Goal: Obtain resource: Obtain resource

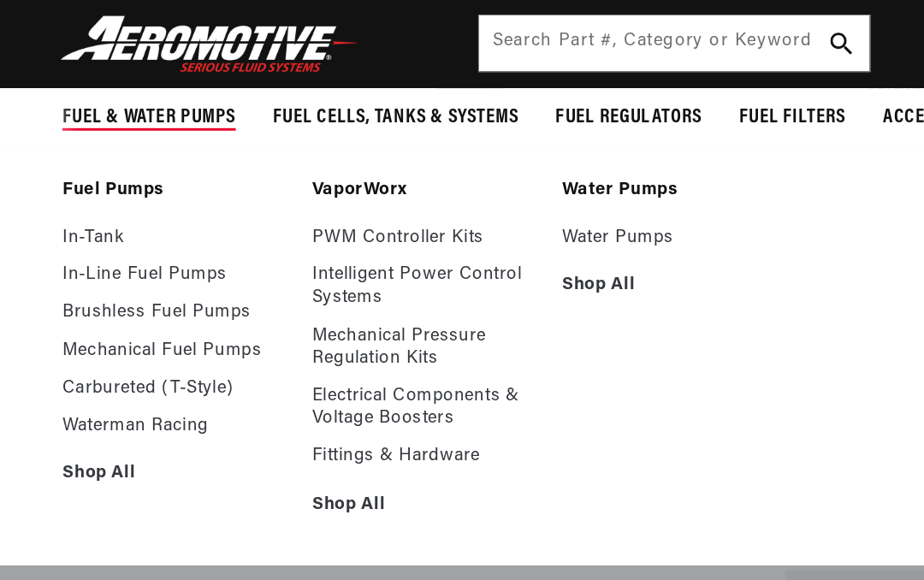
scroll to position [0, 1540]
click at [74, 259] on link "Carbureted (T-Style)" at bounding box center [120, 266] width 154 height 15
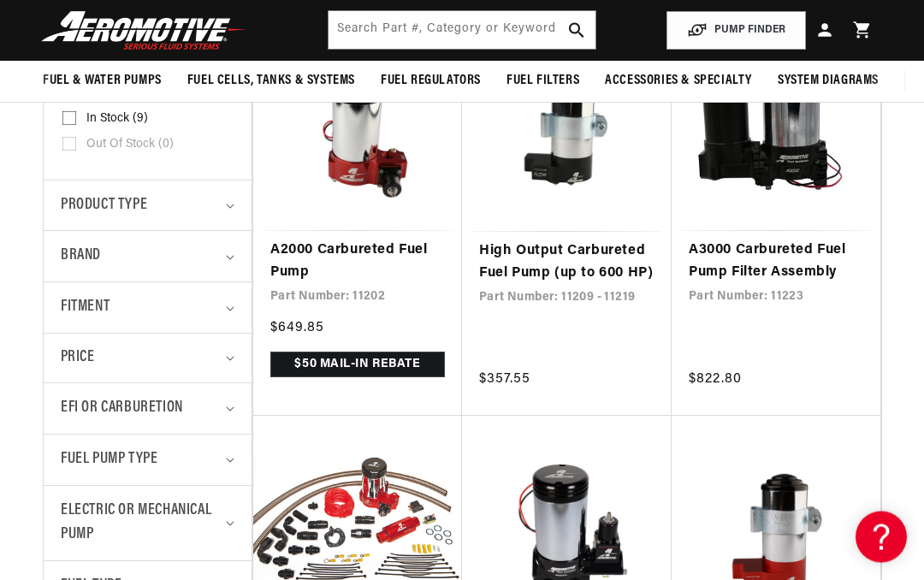
scroll to position [448, 0]
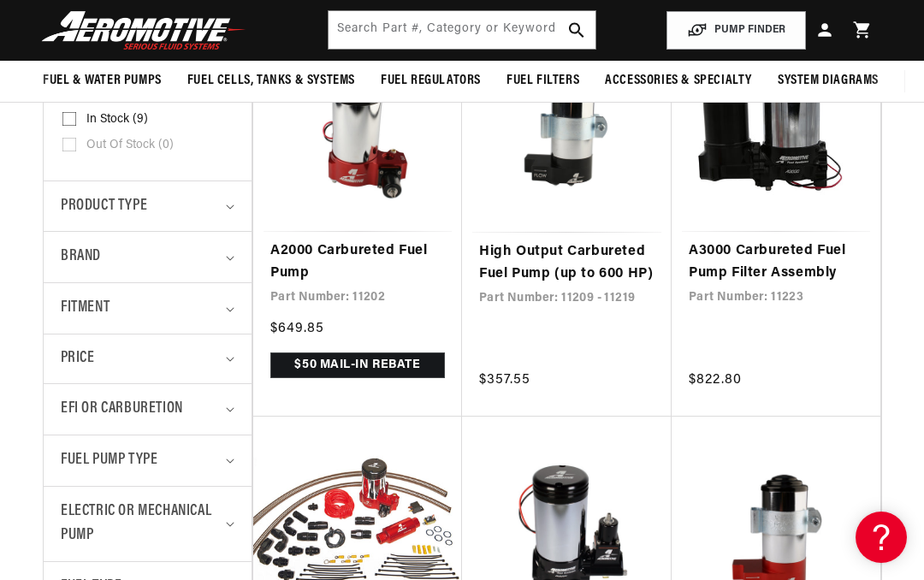
click at [300, 246] on link "A2000 Carbureted Fuel Pump" at bounding box center [357, 262] width 175 height 44
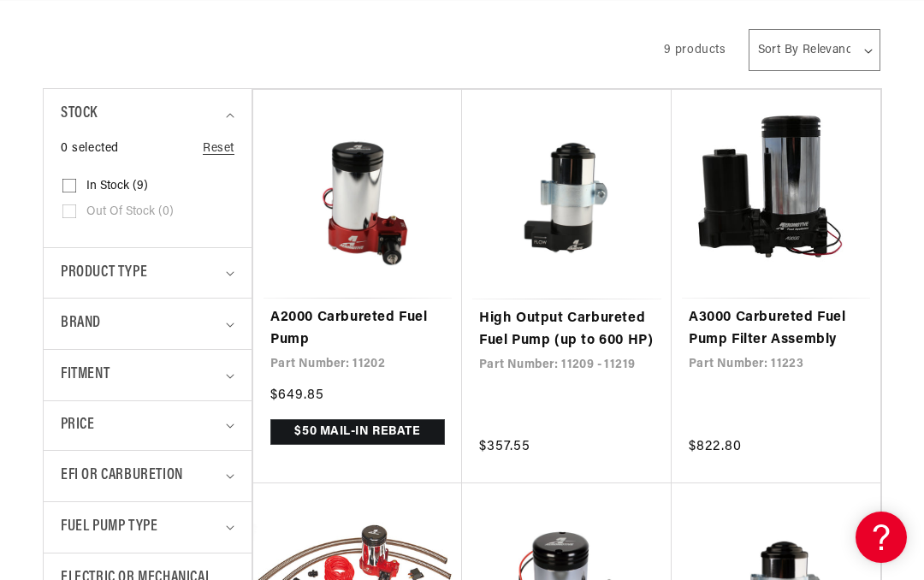
scroll to position [0, 2311]
click at [806, 340] on link "A3000 Carbureted Fuel Pump Filter Assembly" at bounding box center [776, 329] width 175 height 44
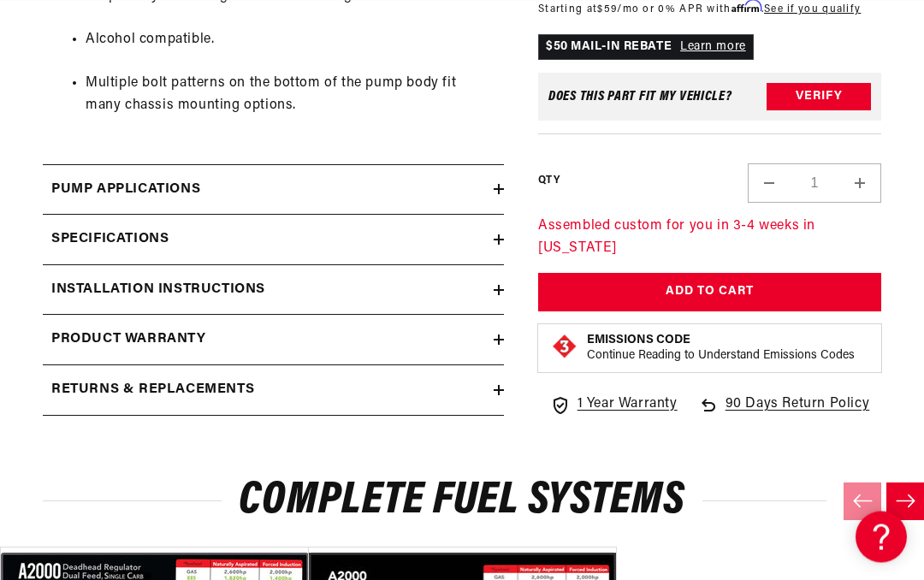
scroll to position [1359, 0]
click at [77, 279] on h2 "Installation Instructions" at bounding box center [158, 290] width 214 height 22
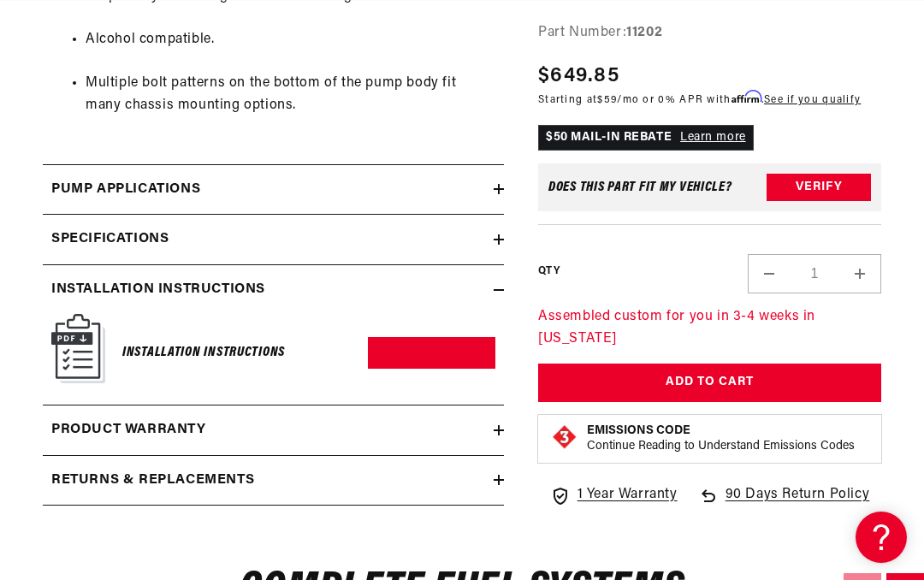
scroll to position [0, 1540]
click at [408, 339] on link "Download PDF" at bounding box center [432, 353] width 128 height 32
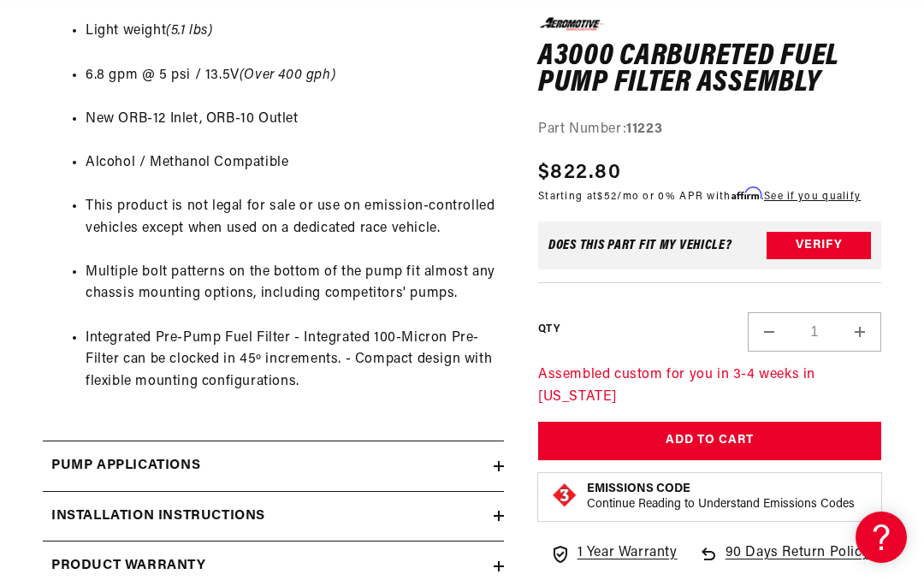
scroll to position [1314, 0]
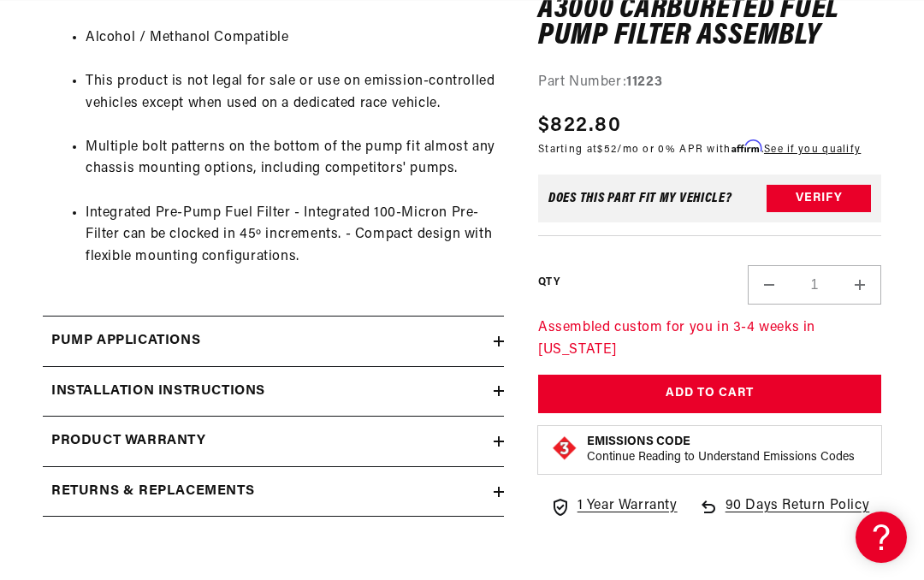
click at [94, 381] on h2 "Installation Instructions" at bounding box center [158, 392] width 214 height 22
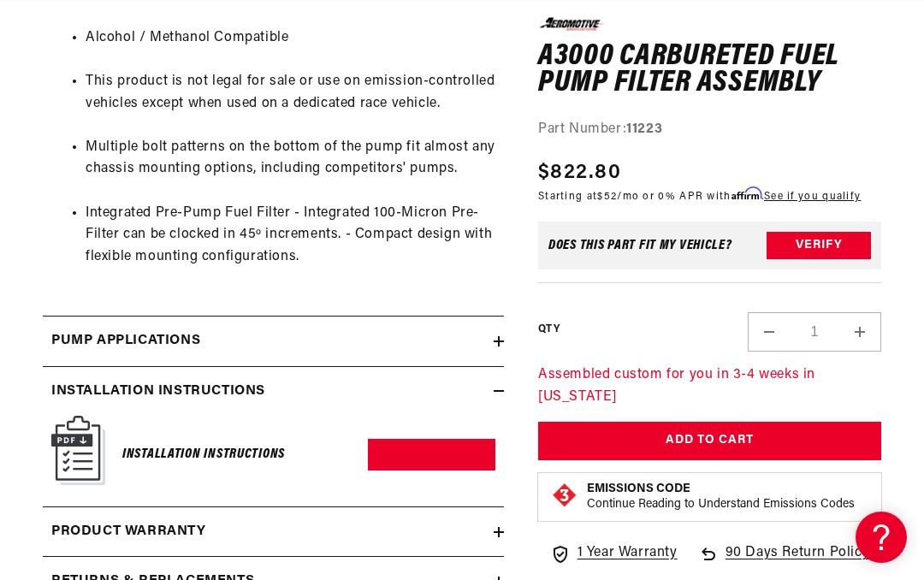
click at [423, 439] on link "Download PDF" at bounding box center [432, 455] width 128 height 32
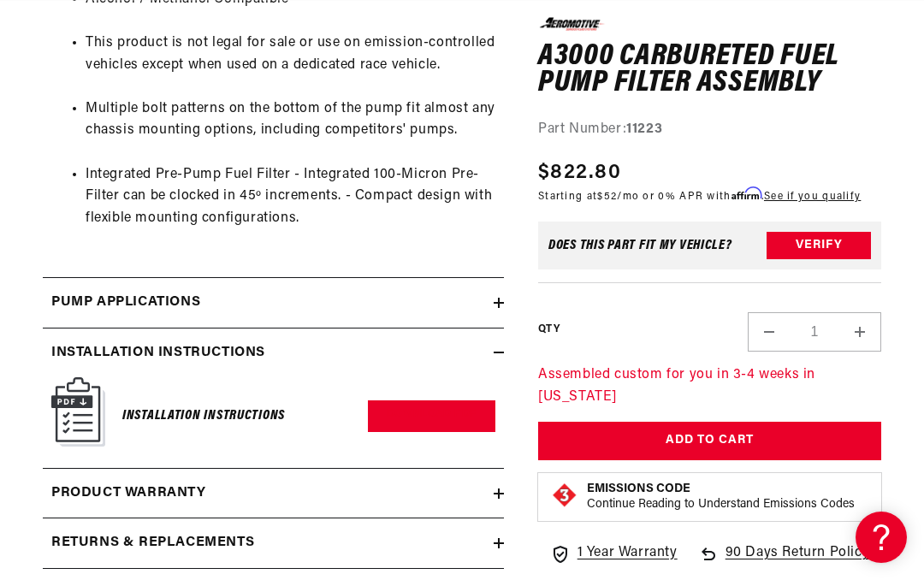
scroll to position [0, 1540]
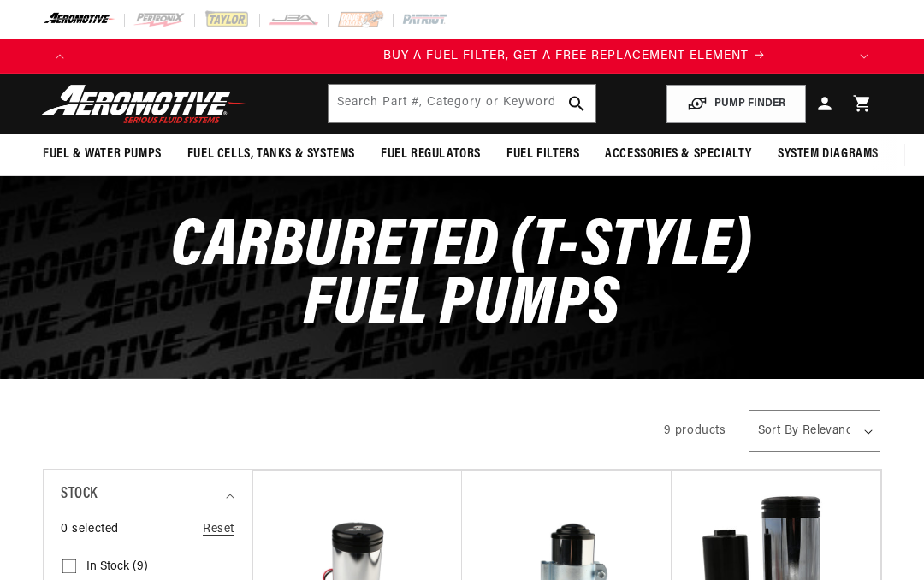
scroll to position [0, 770]
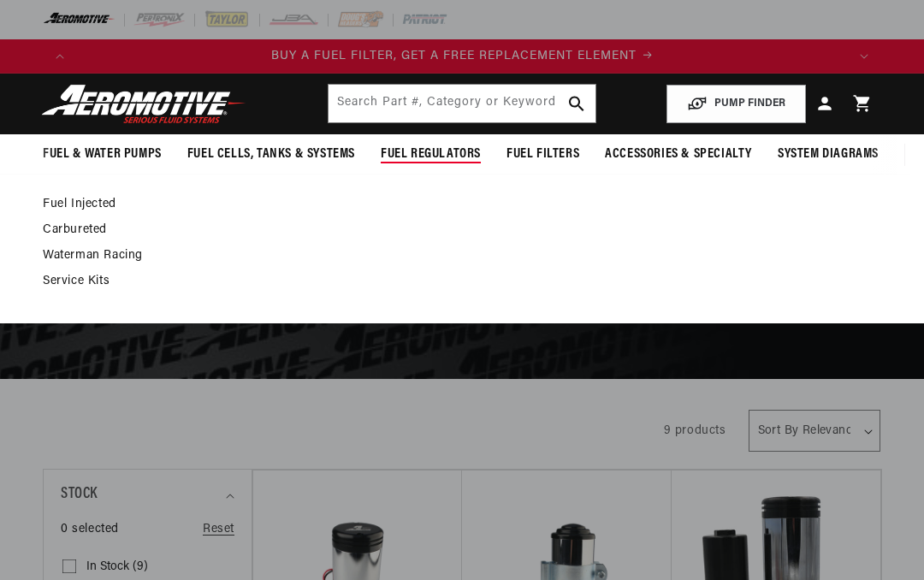
click at [74, 230] on link "Carbureted" at bounding box center [454, 230] width 822 height 15
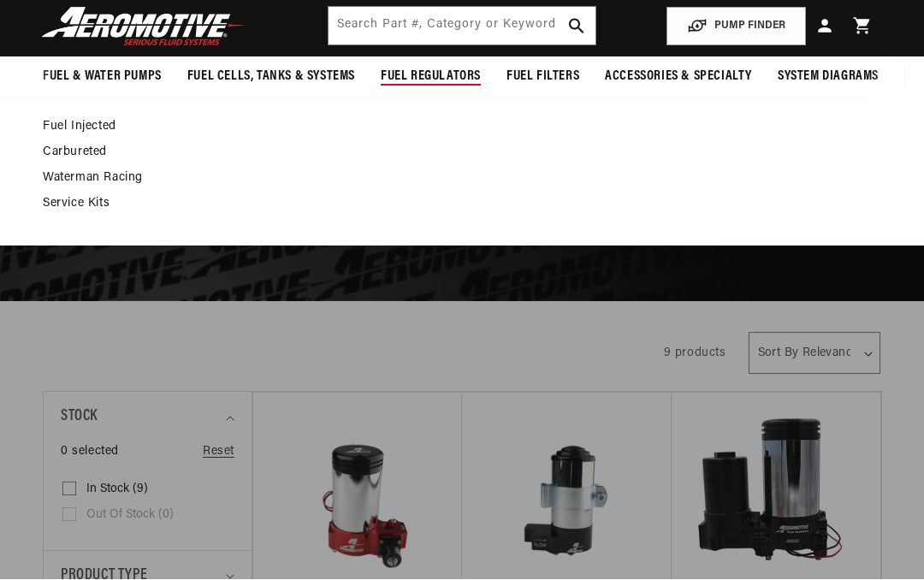
scroll to position [0, 2083]
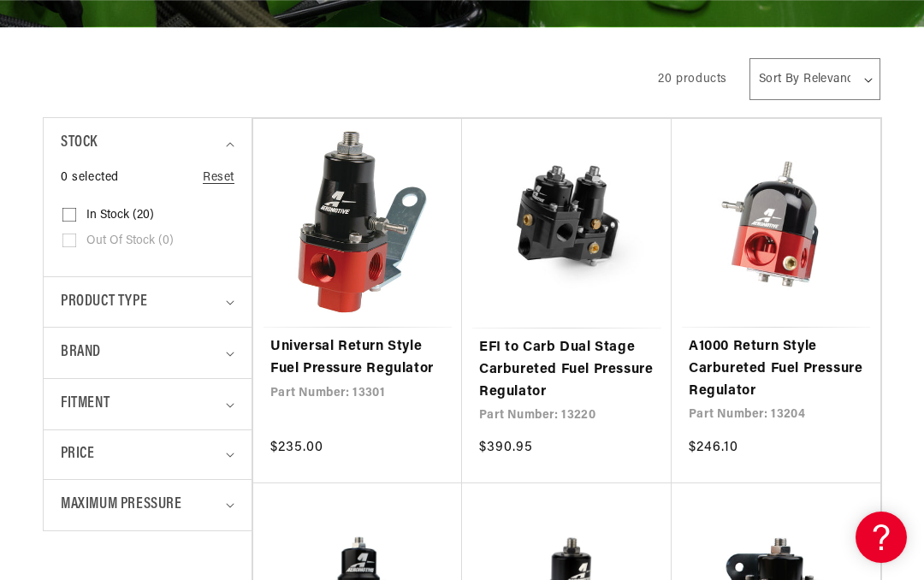
click at [212, 455] on div "Price" at bounding box center [140, 454] width 159 height 23
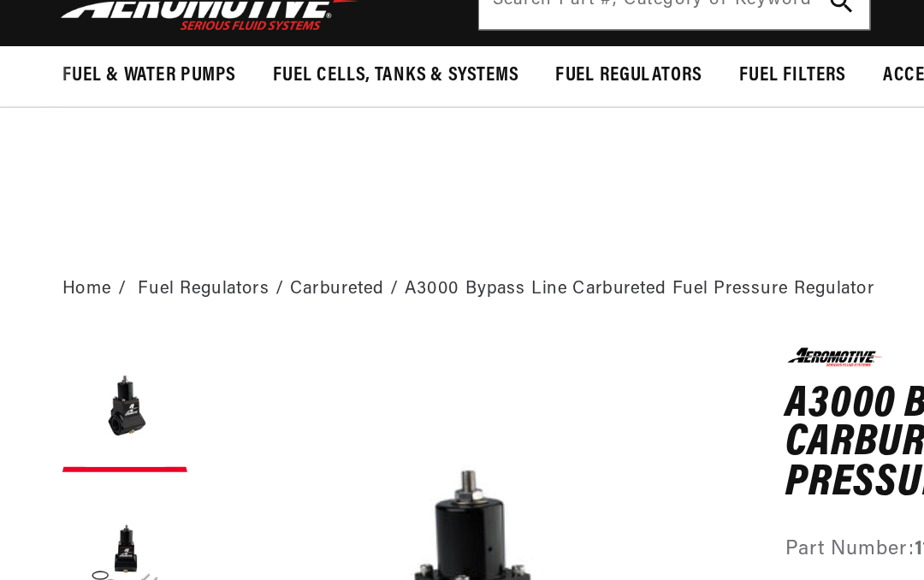
scroll to position [0, 1540]
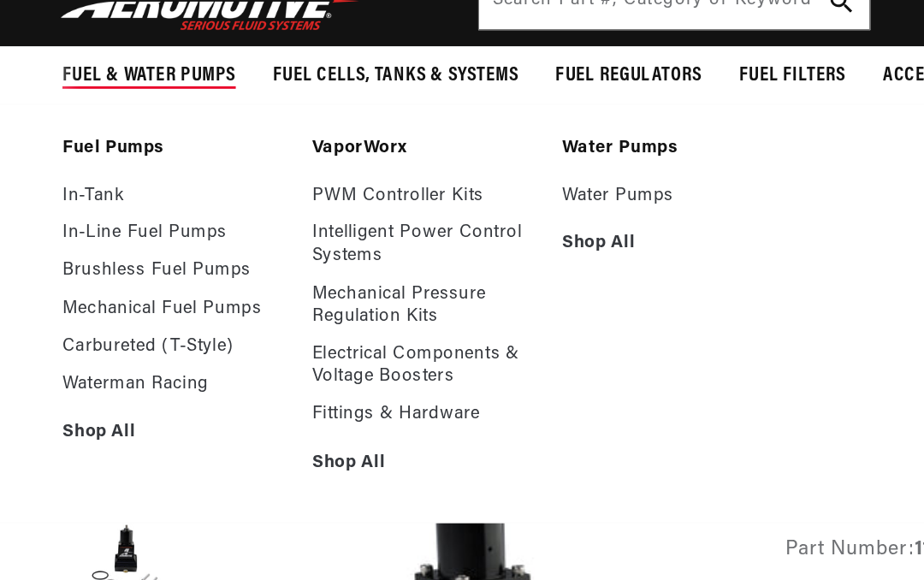
click at [77, 236] on link "Carbureted (T-Style)" at bounding box center [120, 237] width 154 height 15
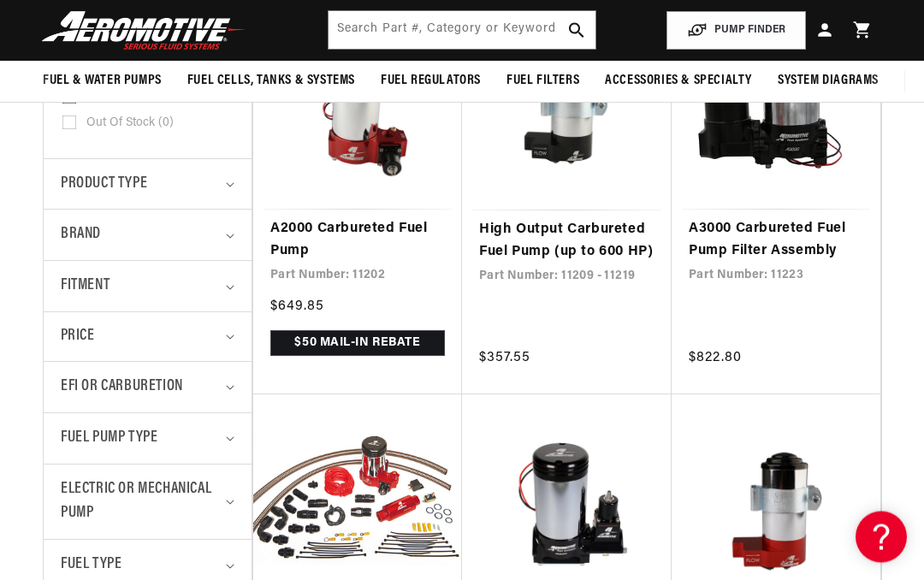
scroll to position [466, 0]
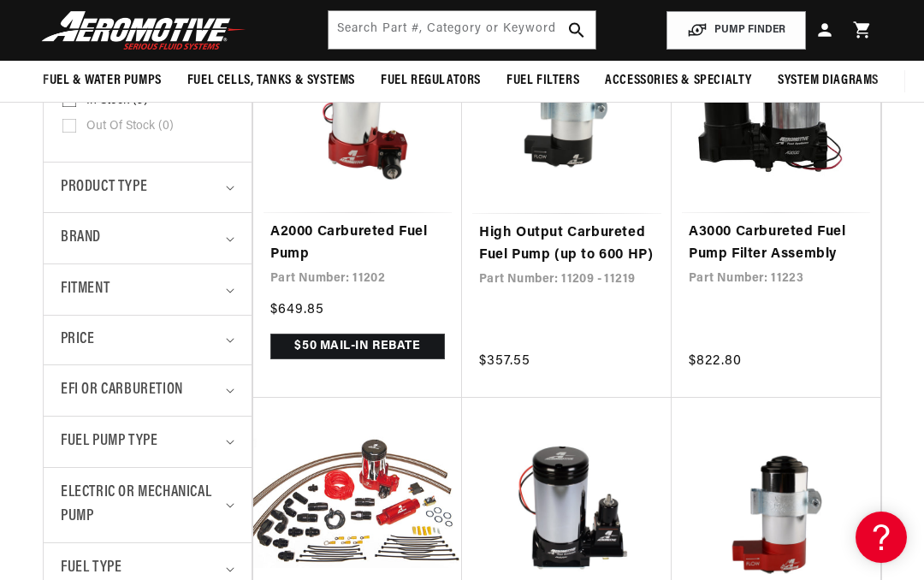
click at [796, 250] on link "A3000 Carbureted Fuel Pump Filter Assembly" at bounding box center [776, 244] width 175 height 44
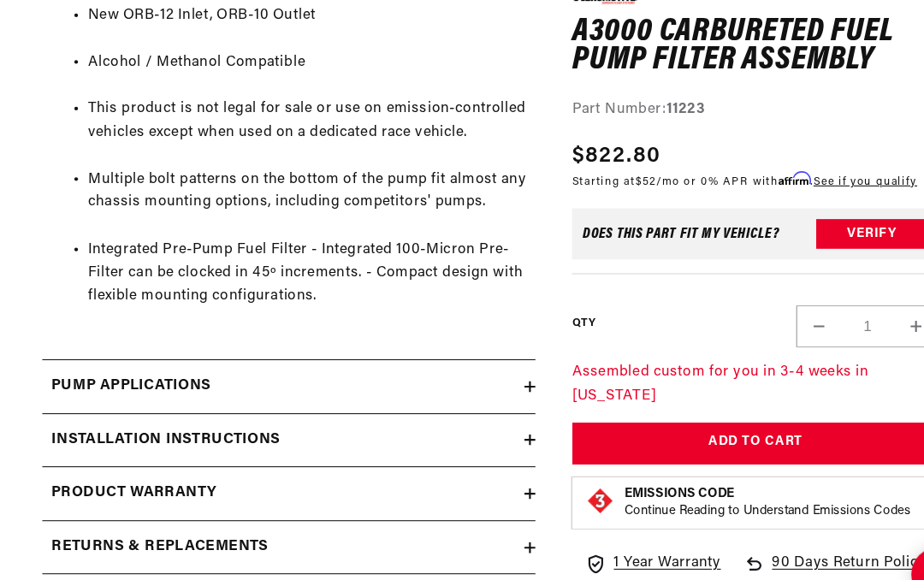
scroll to position [1312, 0]
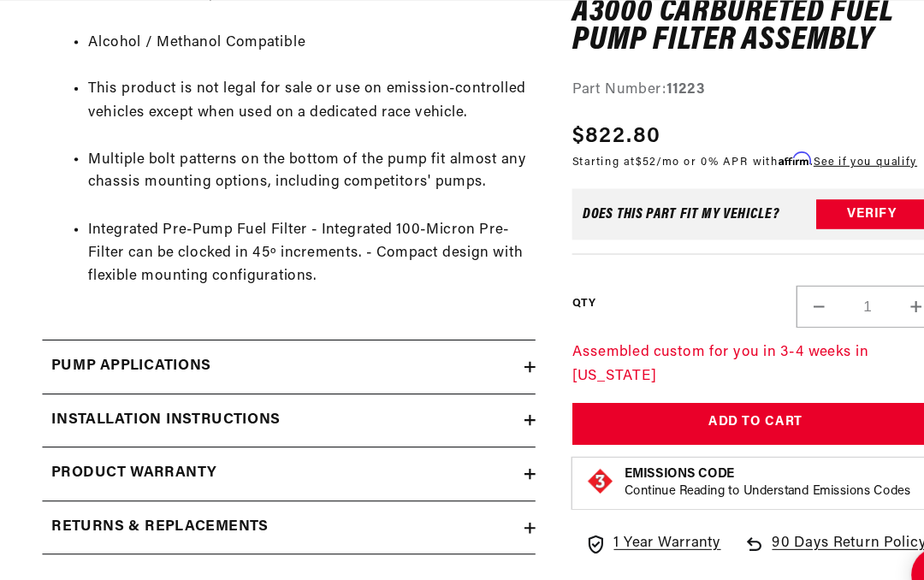
click at [92, 383] on h2 "Installation Instructions" at bounding box center [158, 394] width 214 height 22
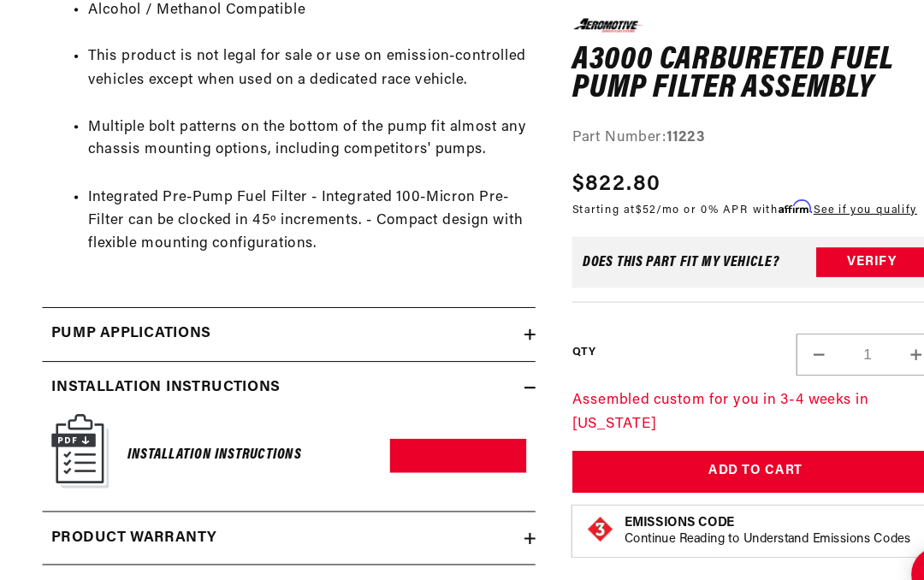
scroll to position [0, 1245]
click at [92, 401] on img at bounding box center [78, 422] width 54 height 69
click at [404, 410] on link "Download PDF" at bounding box center [432, 426] width 128 height 32
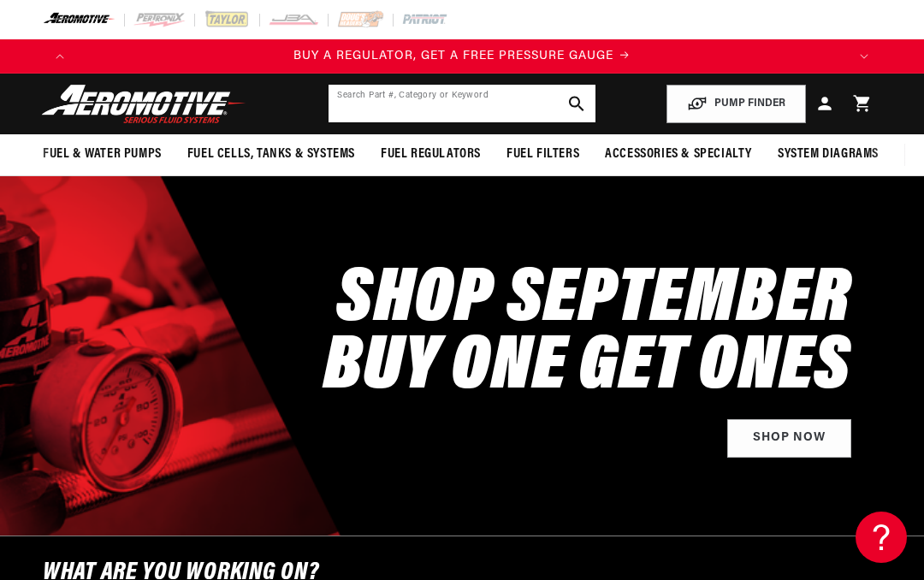
click at [369, 104] on input "text" at bounding box center [462, 104] width 266 height 38
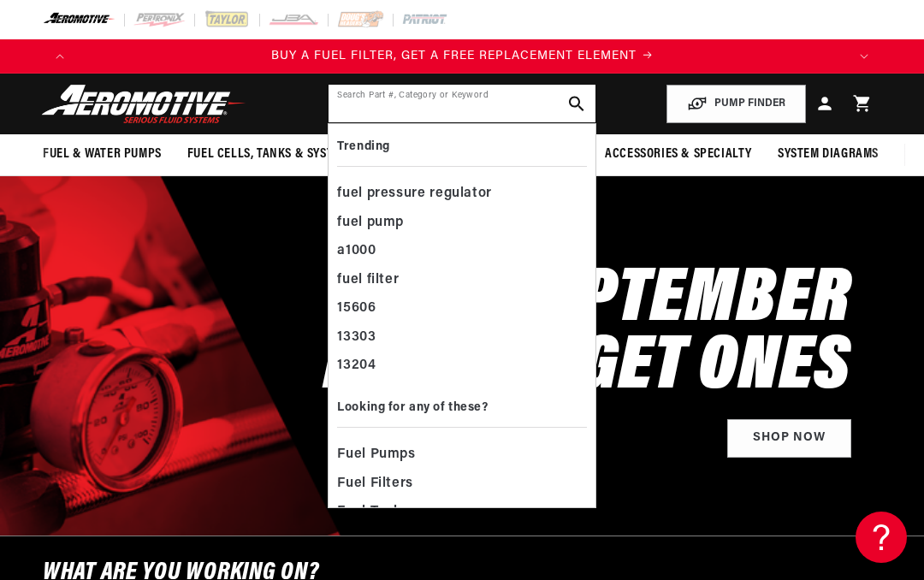
scroll to position [0, 770]
click at [391, 99] on input "text" at bounding box center [462, 104] width 266 height 38
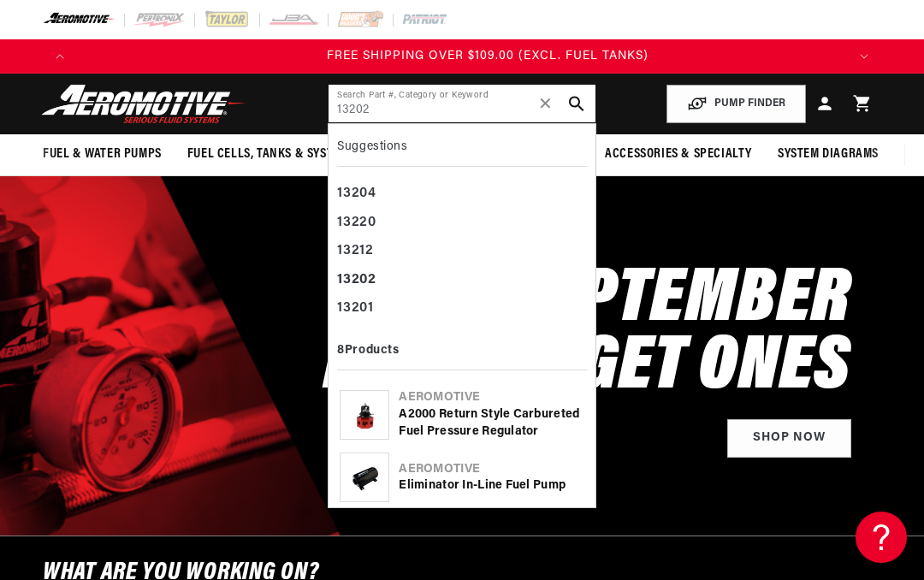
scroll to position [0, 2311]
type input "13202"
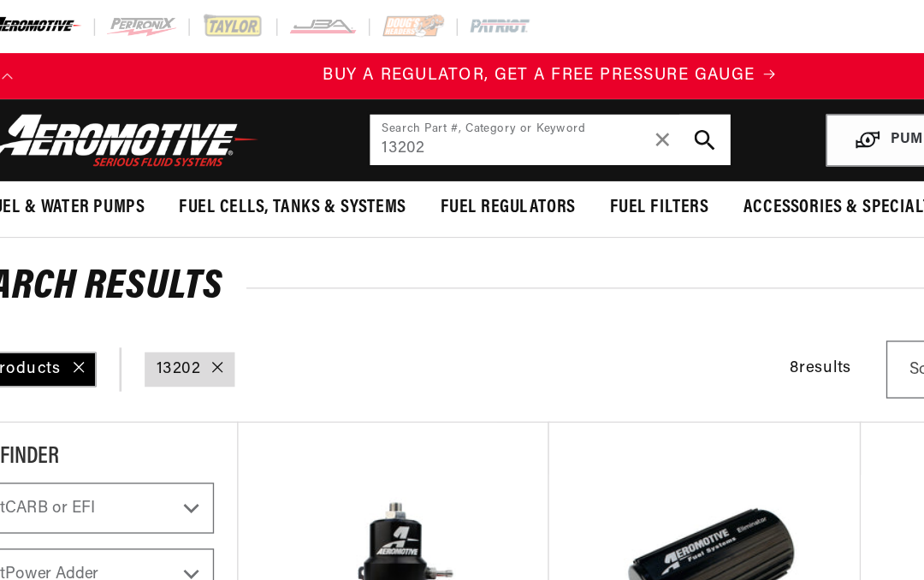
click at [376, 109] on input "13202" at bounding box center [462, 104] width 266 height 38
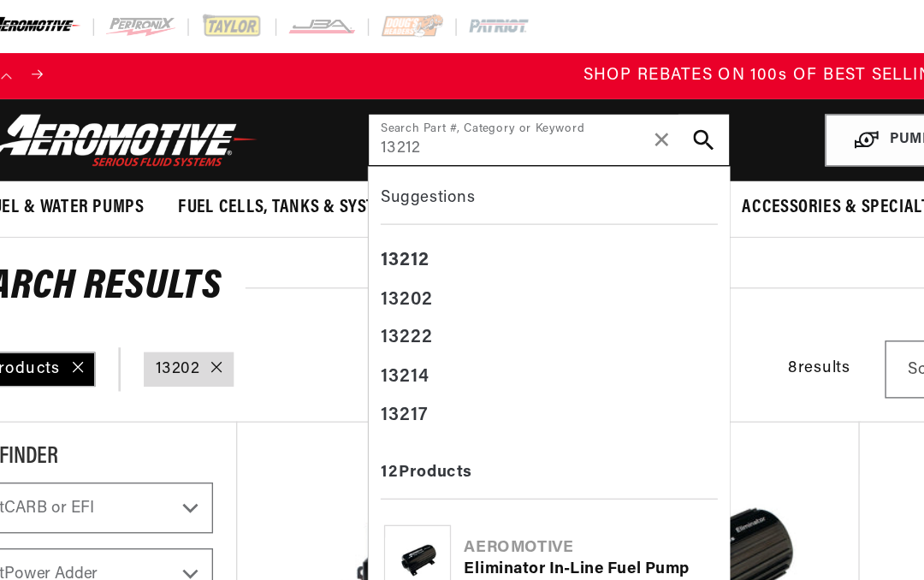
scroll to position [0, 1540]
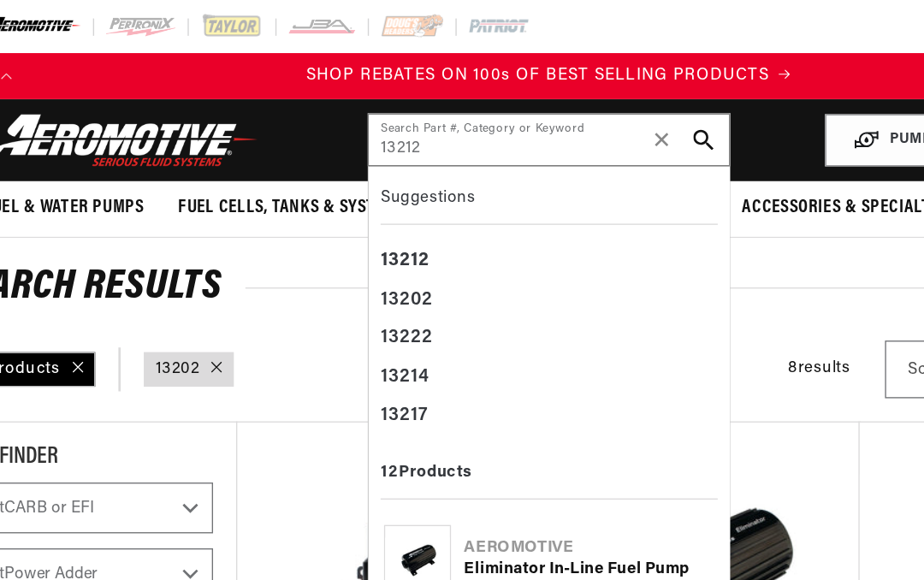
click at [569, 104] on icon "search button" at bounding box center [576, 103] width 15 height 15
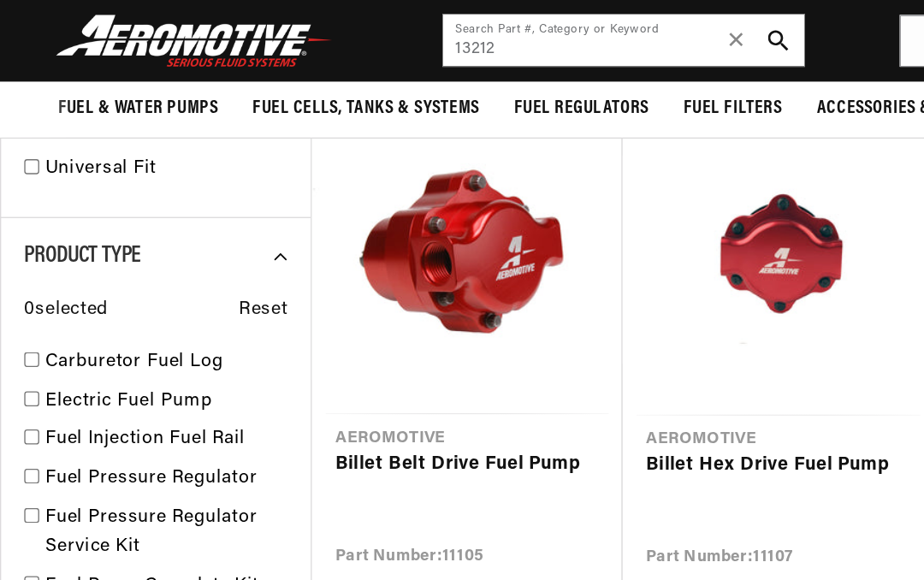
scroll to position [0, 1540]
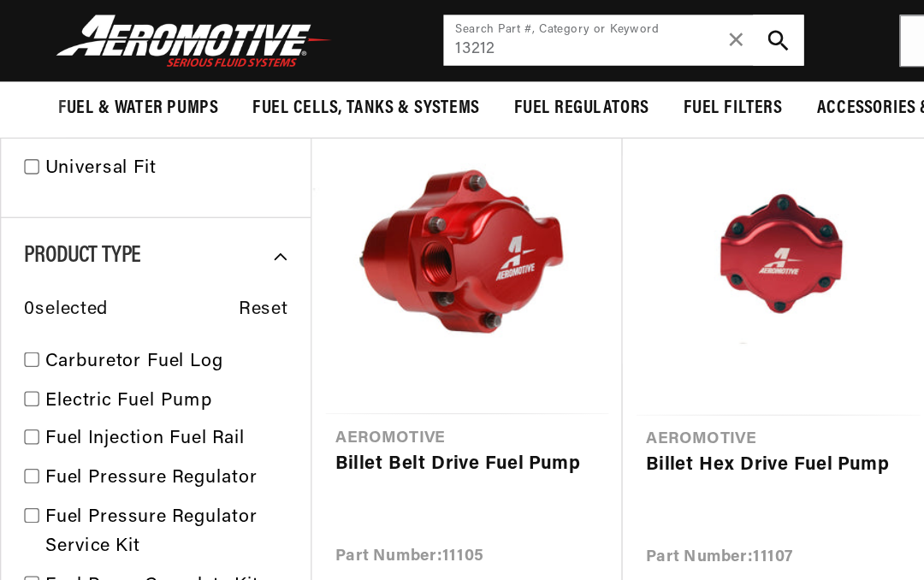
click at [467, 45] on input "13212" at bounding box center [462, 30] width 266 height 38
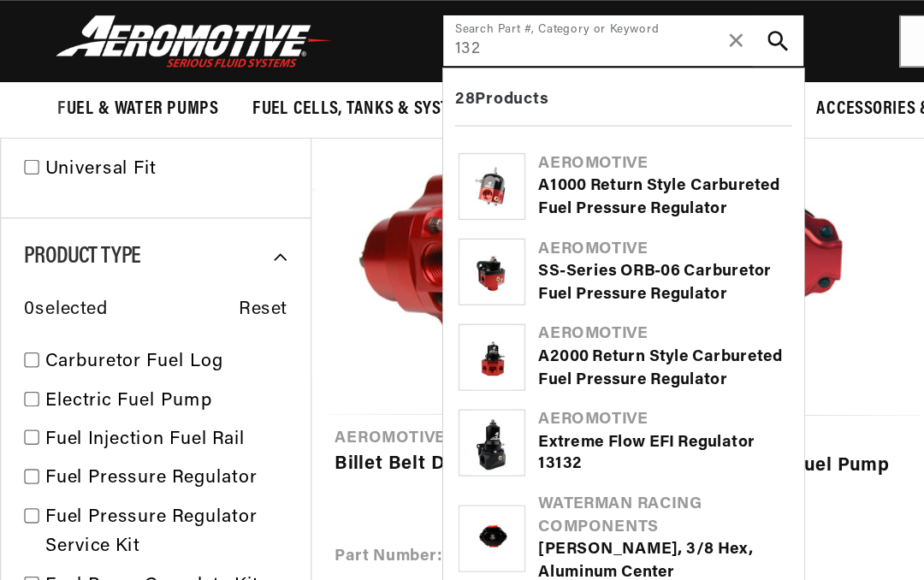
scroll to position [0, 2311]
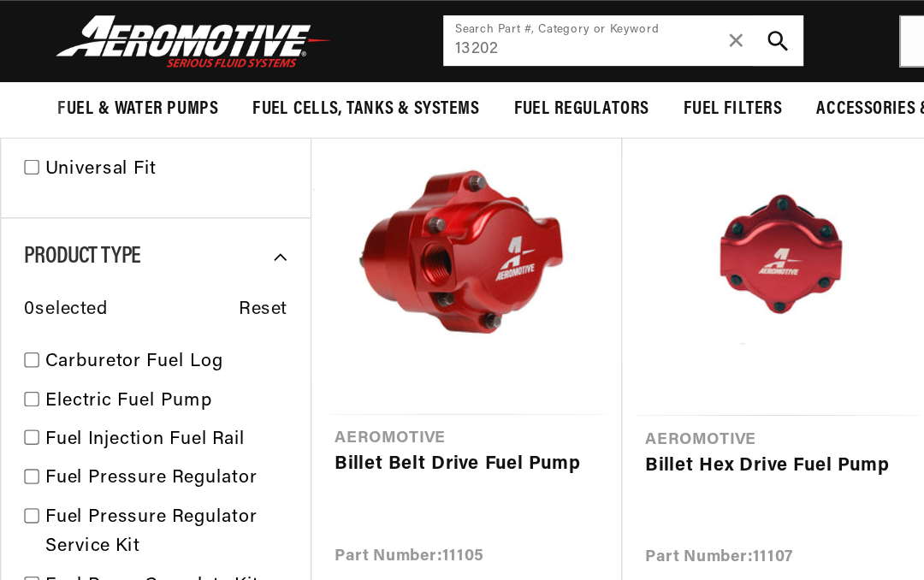
type input "13202"
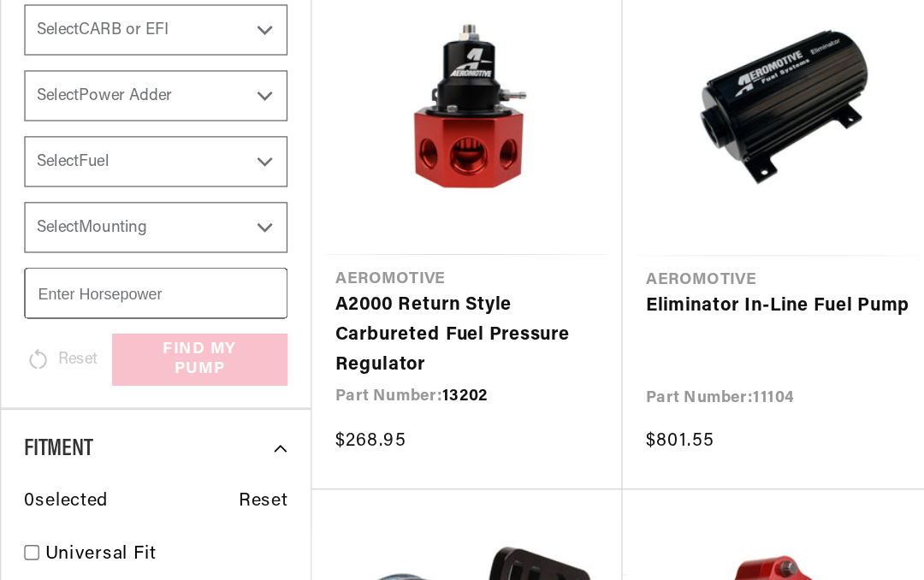
scroll to position [261, 0]
click at [282, 309] on link "A2000 Return Style Carbureted Fuel Pressure Regulator" at bounding box center [346, 342] width 196 height 66
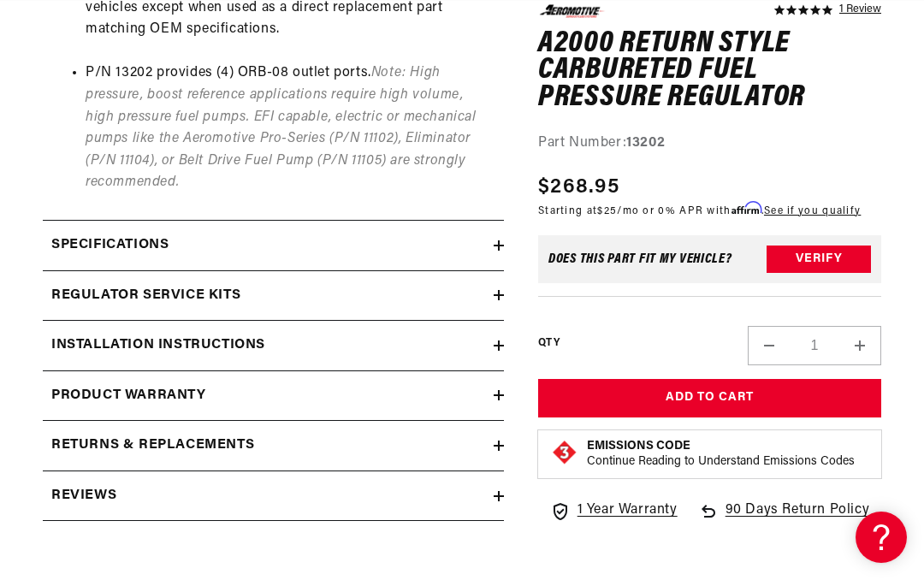
scroll to position [0, 770]
click at [150, 341] on h2 "Installation Instructions" at bounding box center [158, 346] width 214 height 22
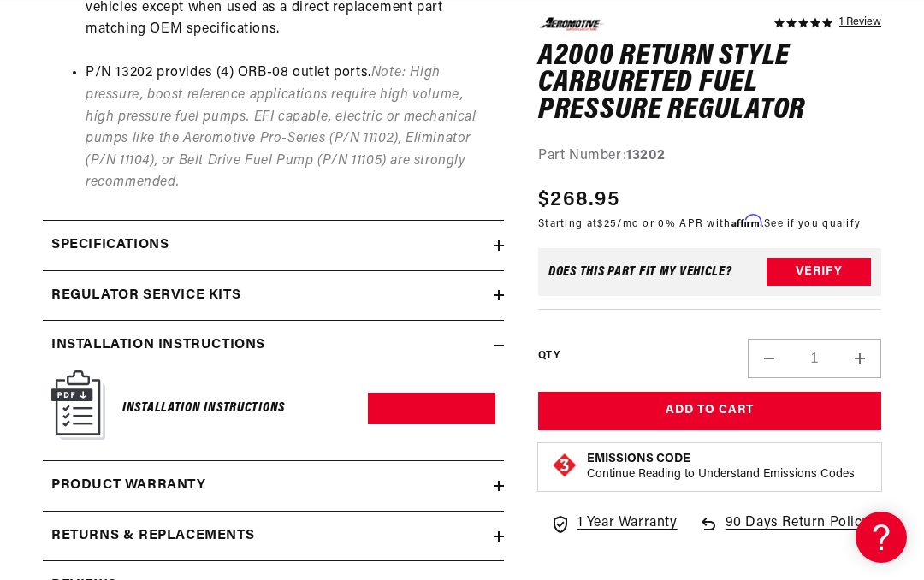
scroll to position [0, 1540]
click at [418, 401] on link "Download PDF" at bounding box center [432, 409] width 128 height 32
